Goal: Transaction & Acquisition: Purchase product/service

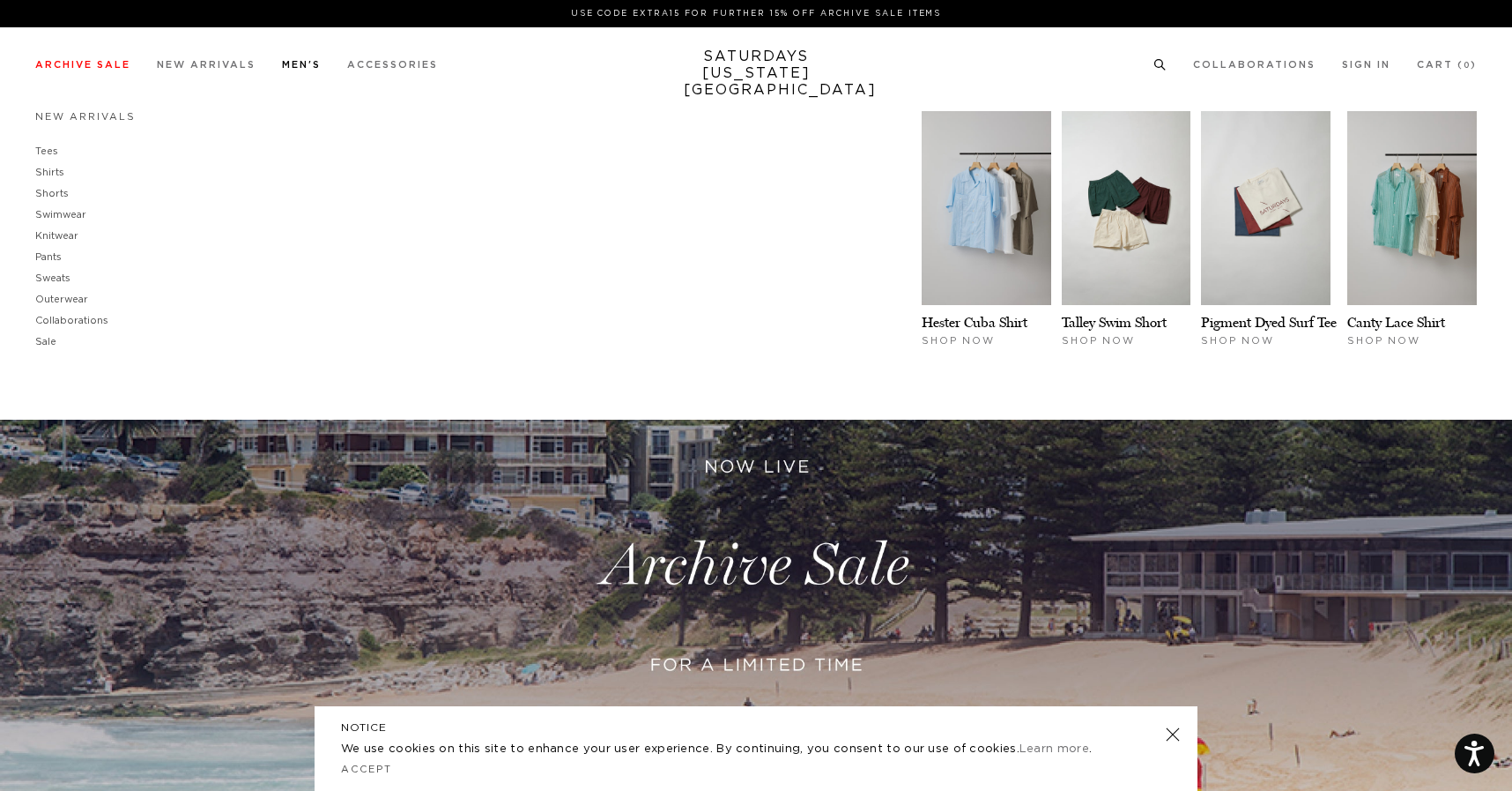
click at [303, 64] on link "Men's" at bounding box center [301, 65] width 39 height 9
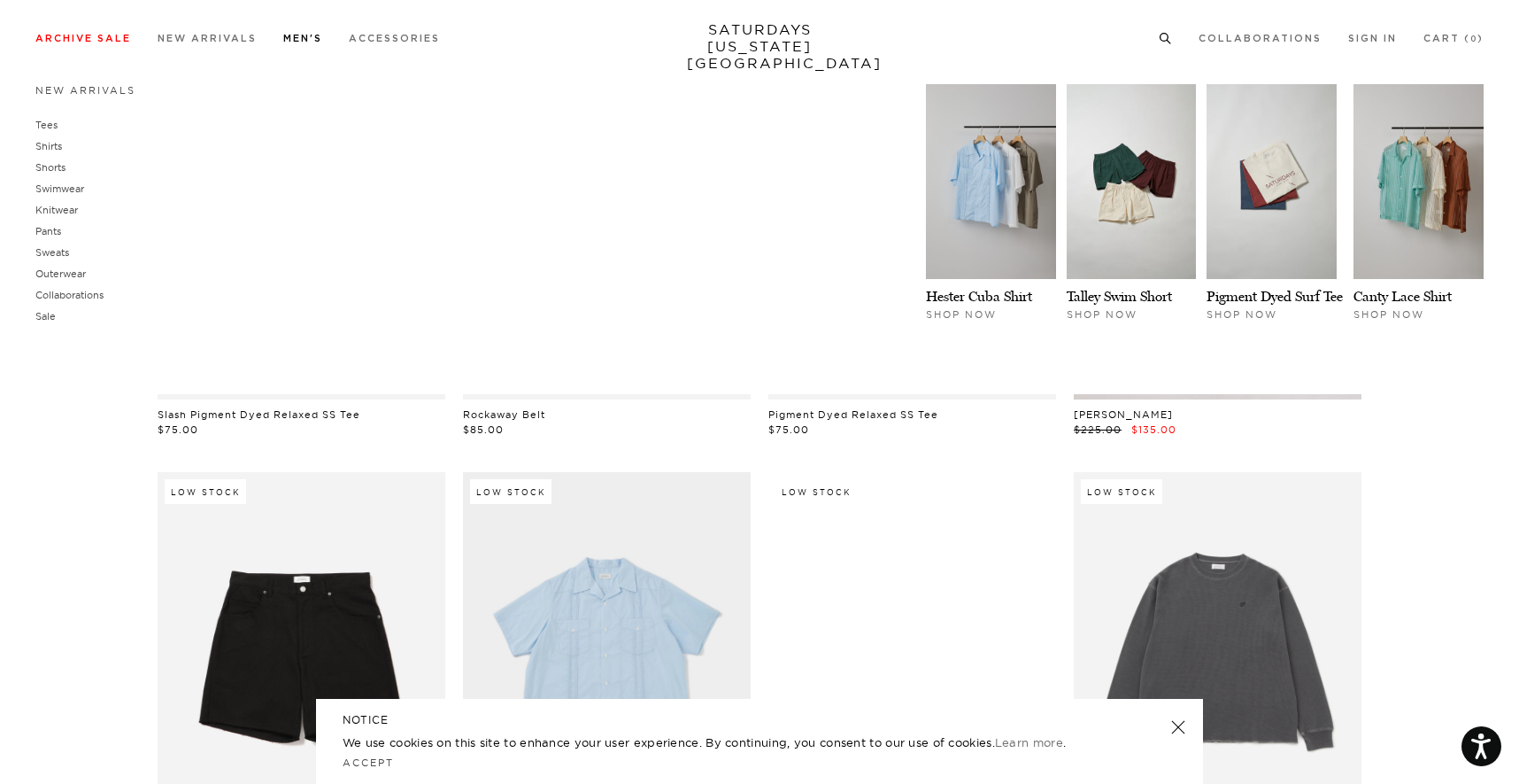
scroll to position [145, 0]
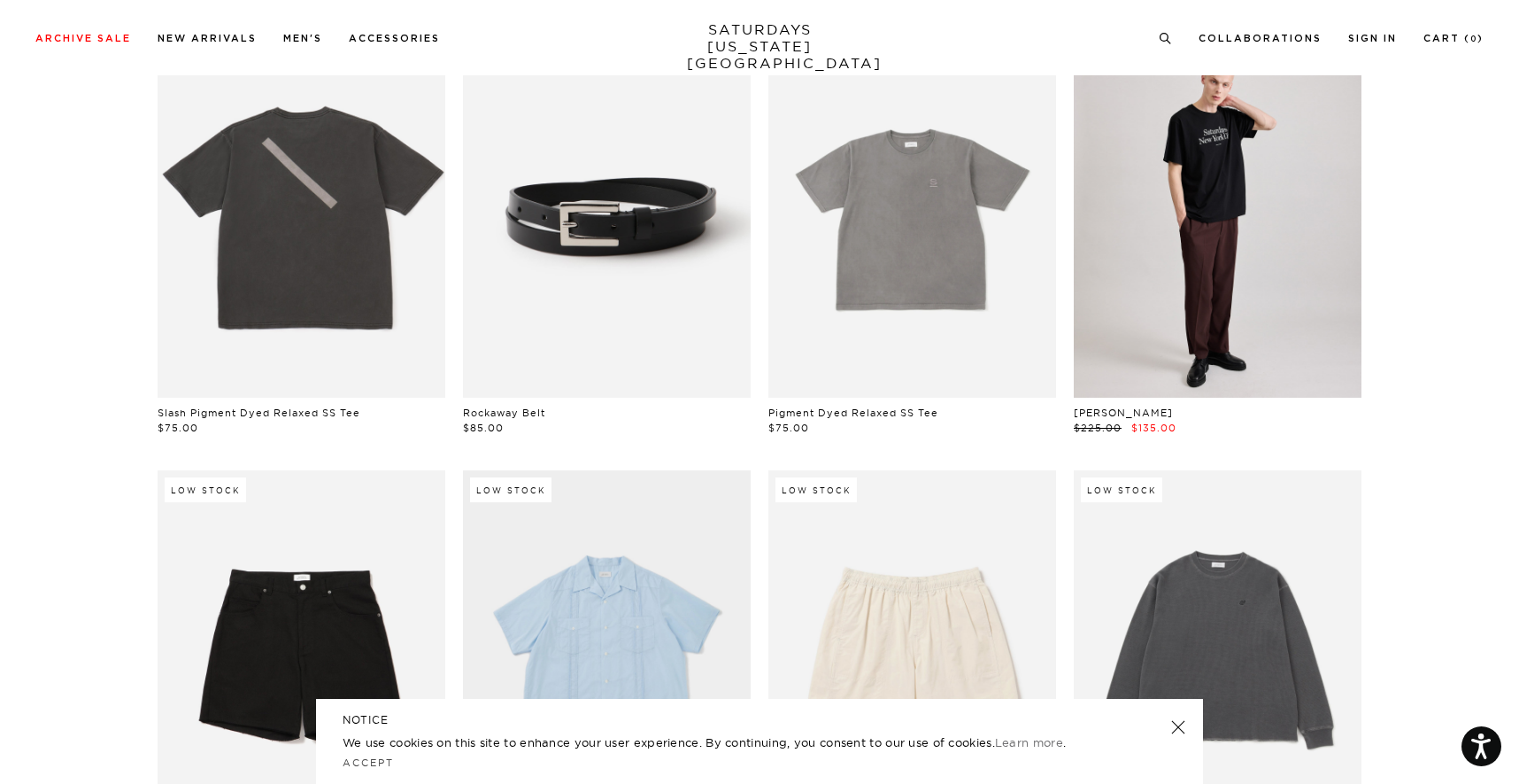
click at [1179, 730] on link at bounding box center [1178, 726] width 25 height 25
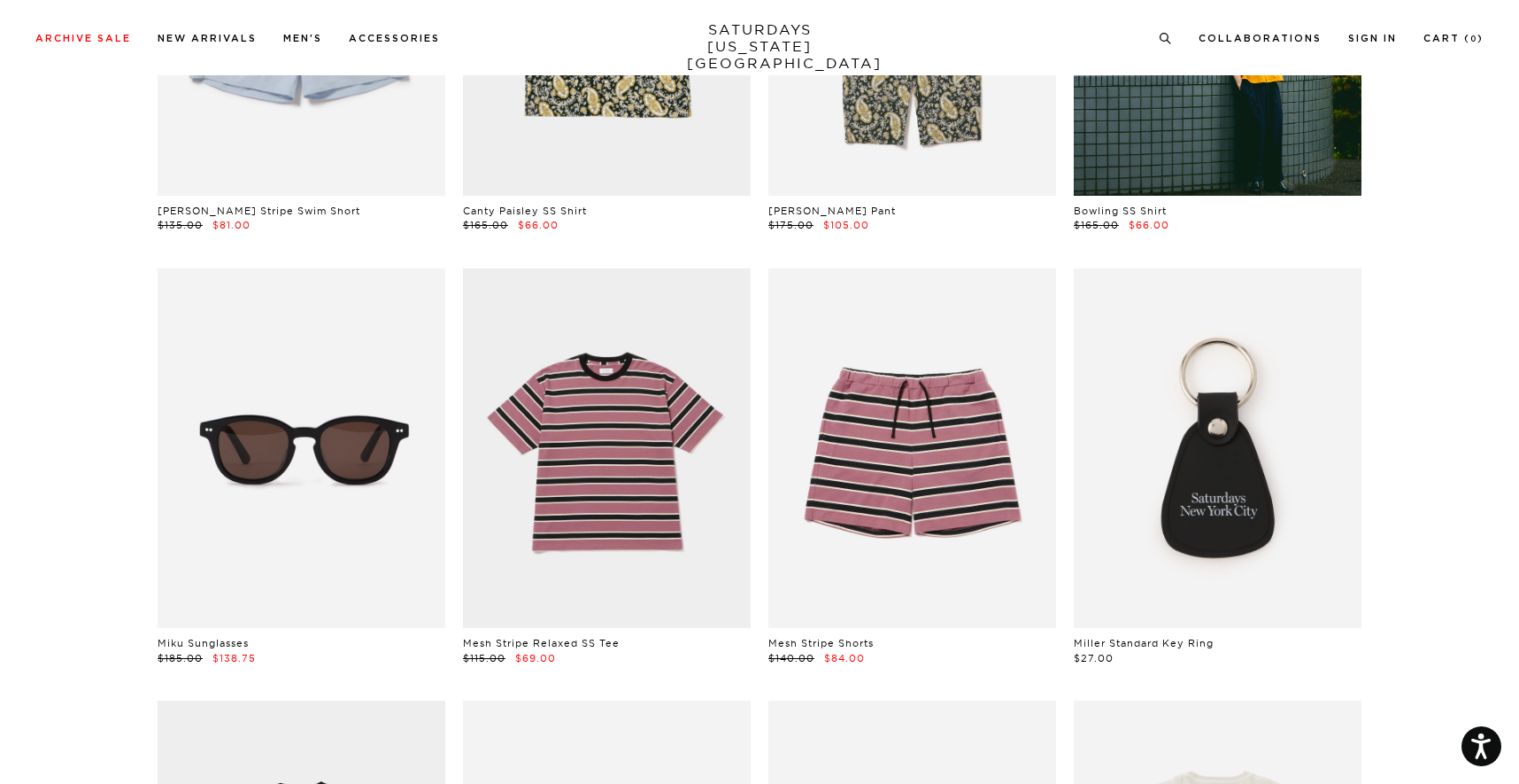
scroll to position [1261, 0]
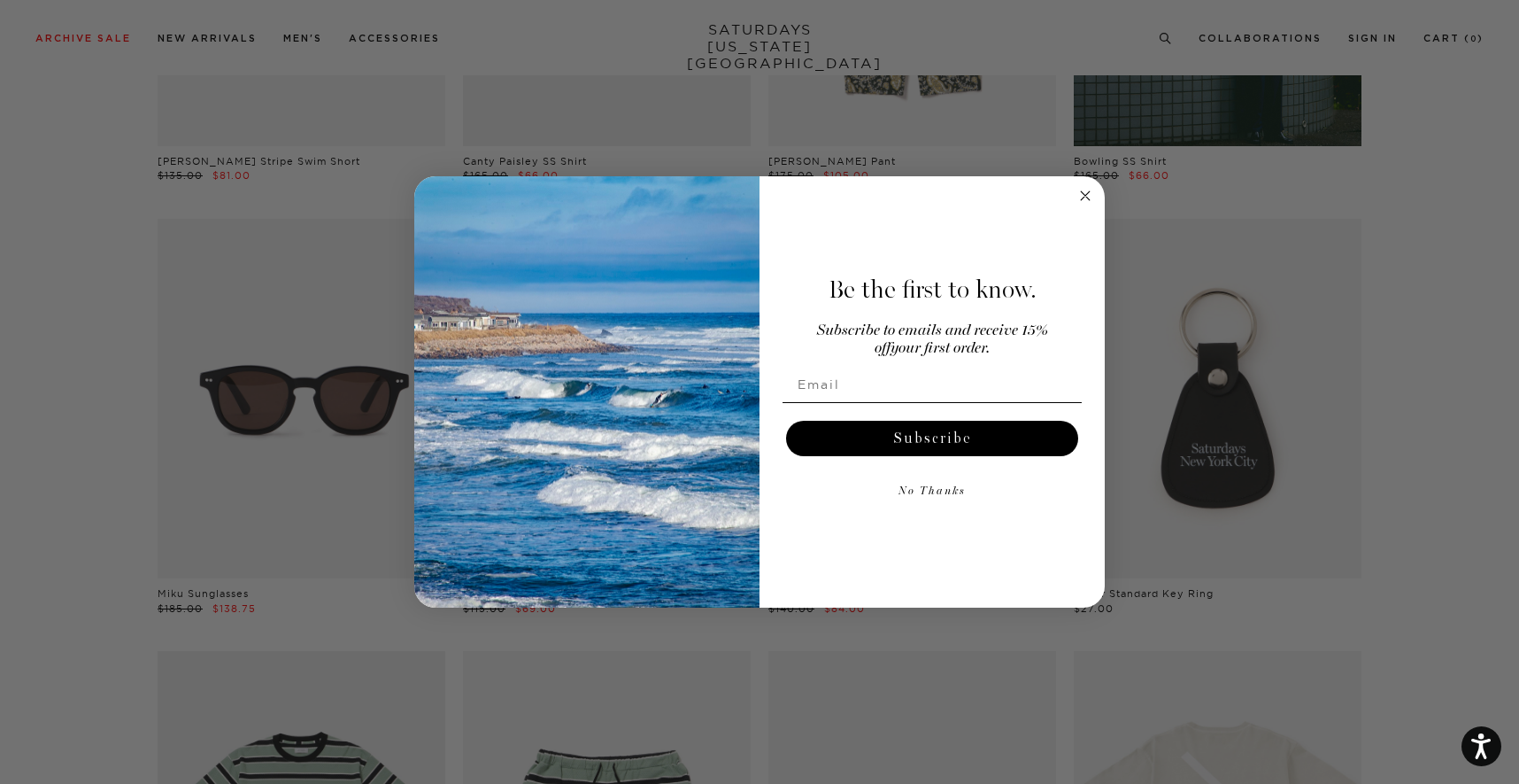
click at [1087, 192] on icon "Close dialog" at bounding box center [1084, 195] width 9 height 9
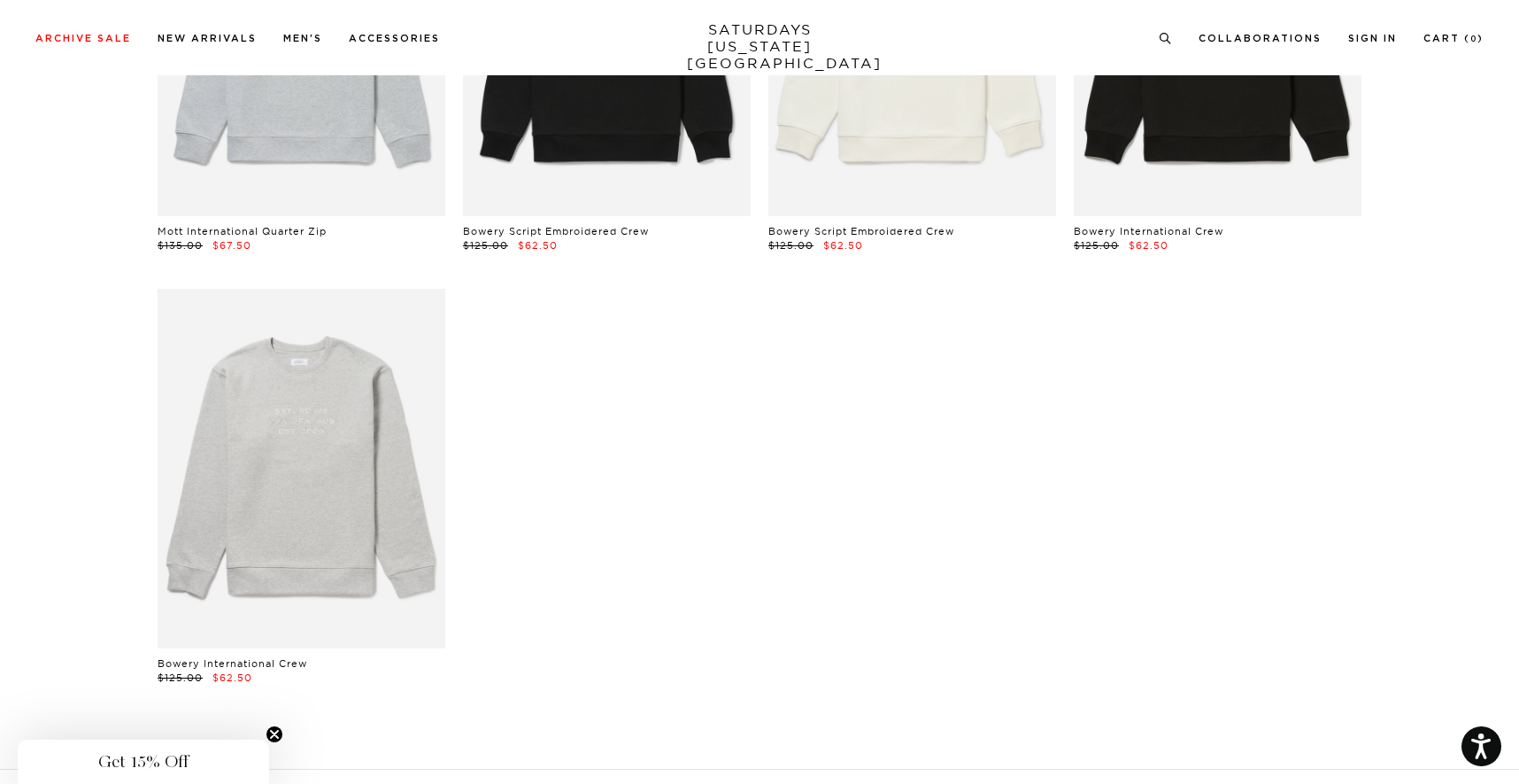
scroll to position [14602, 0]
